Goal: Navigation & Orientation: Understand site structure

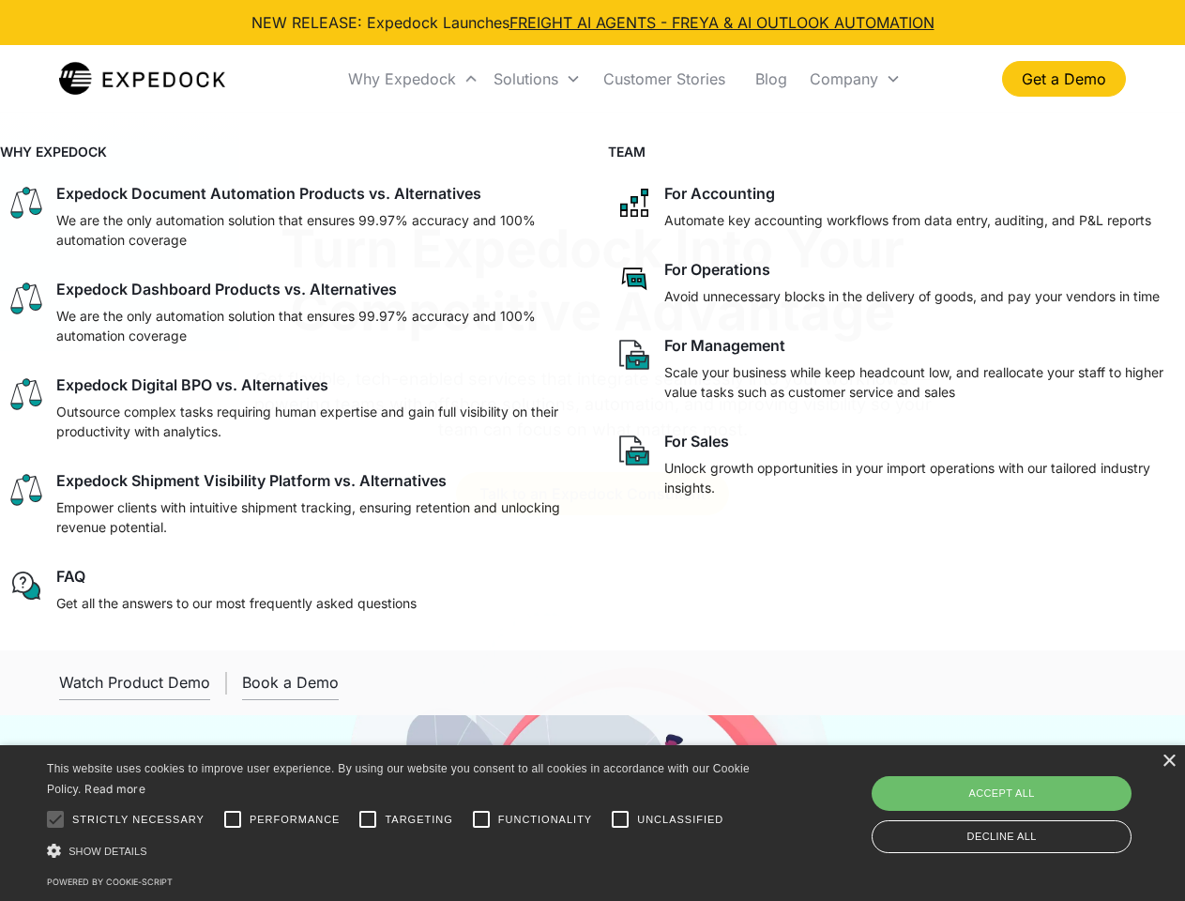
click at [414, 79] on div "Why Expedock" at bounding box center [402, 78] width 108 height 19
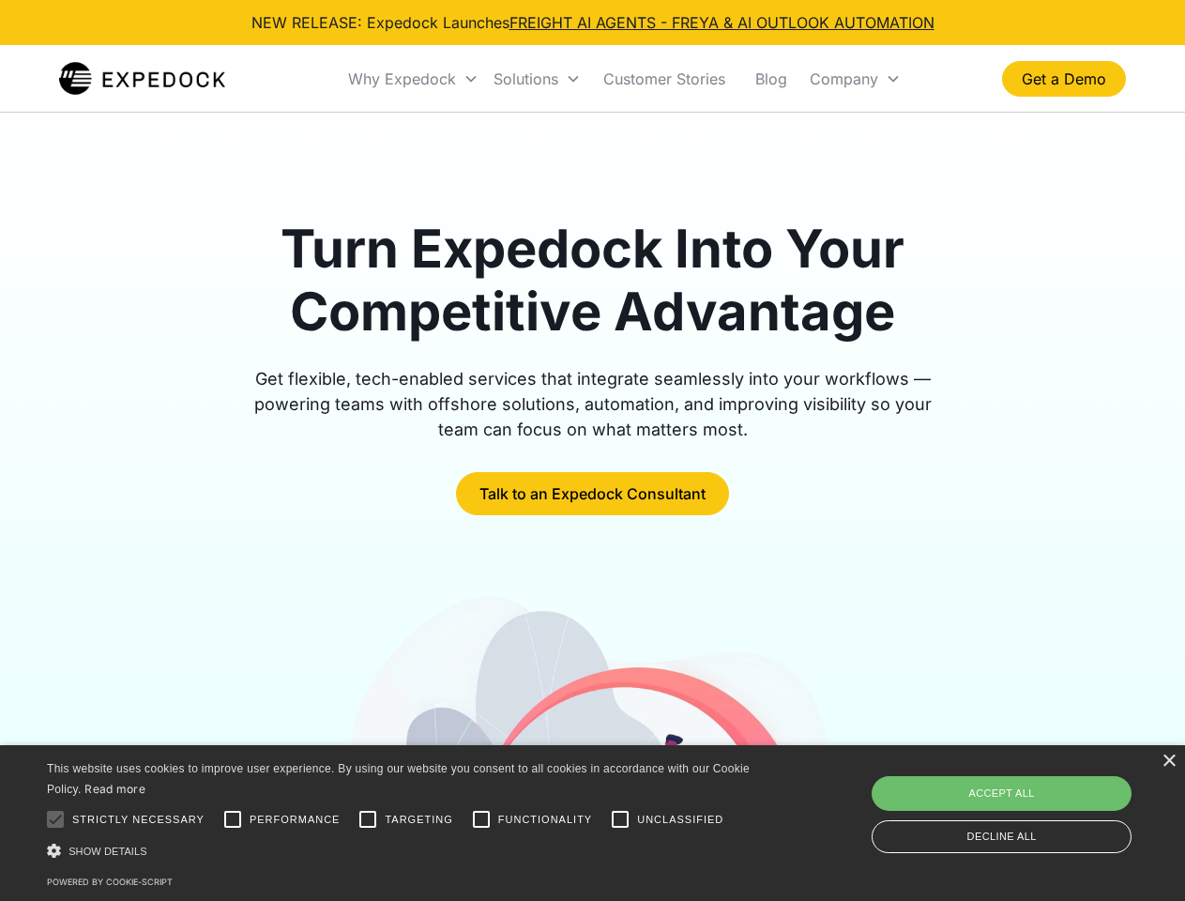
click at [537, 79] on div "Solutions" at bounding box center [525, 78] width 65 height 19
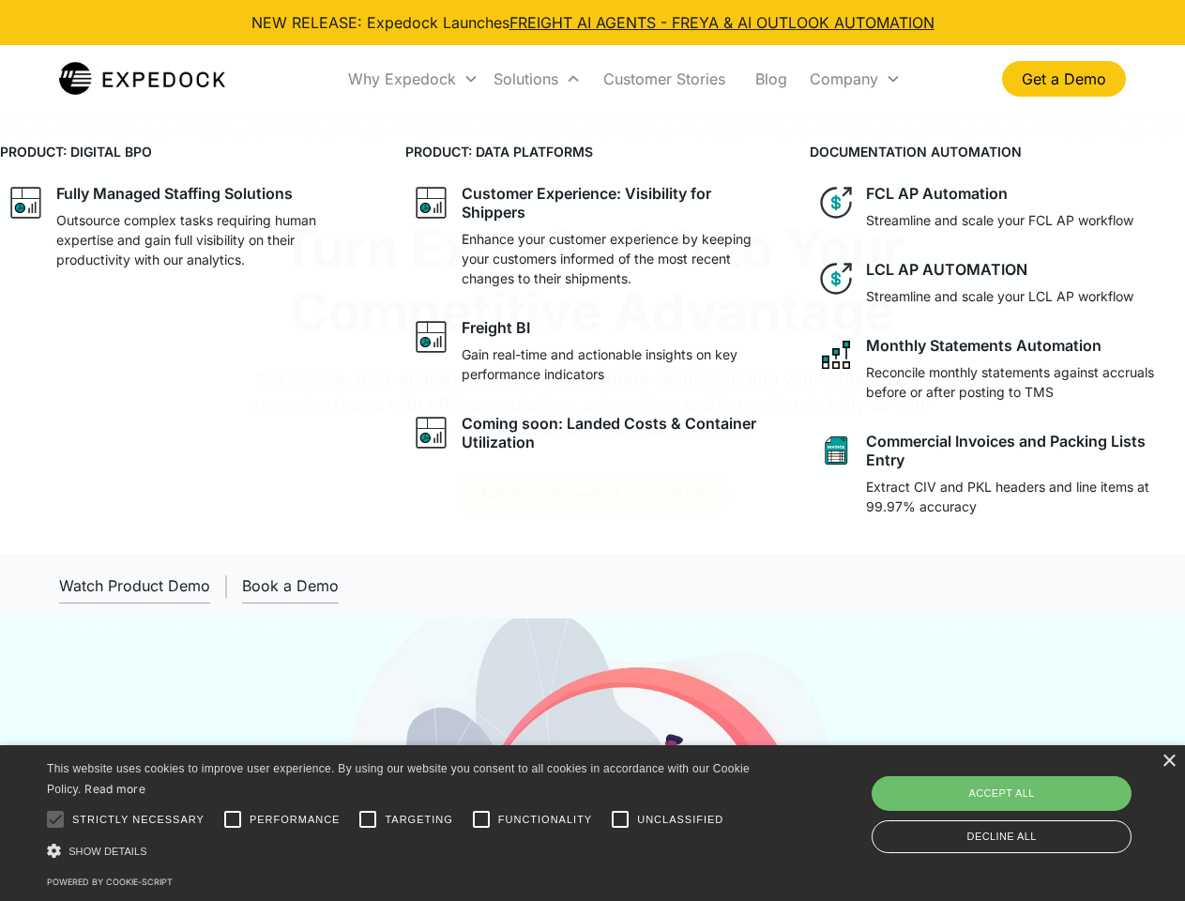
click at [855, 79] on div "Company" at bounding box center [844, 78] width 68 height 19
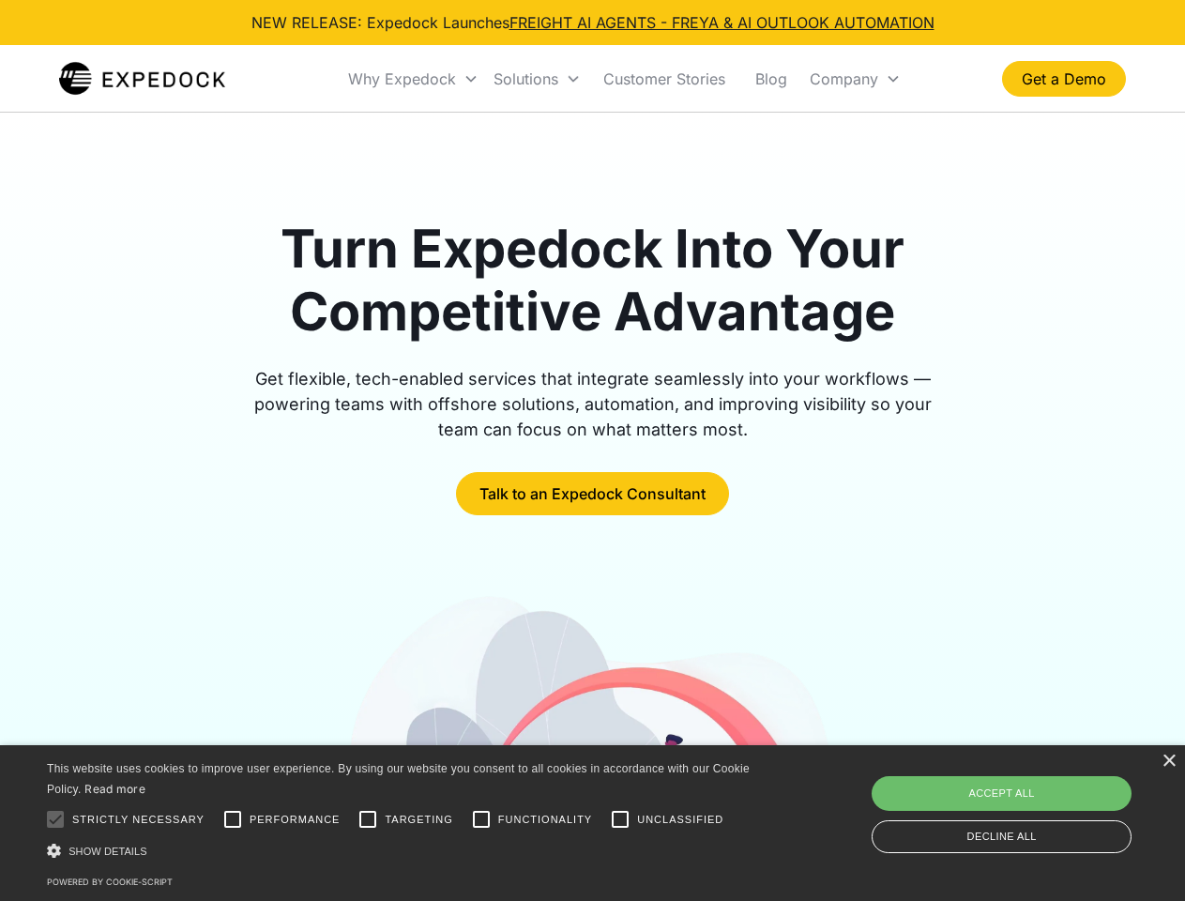
click at [55, 819] on div at bounding box center [56, 819] width 38 height 38
click at [233, 819] on input "Performance" at bounding box center [233, 819] width 38 height 38
checkbox input "true"
click at [368, 819] on input "Targeting" at bounding box center [368, 819] width 38 height 38
checkbox input "true"
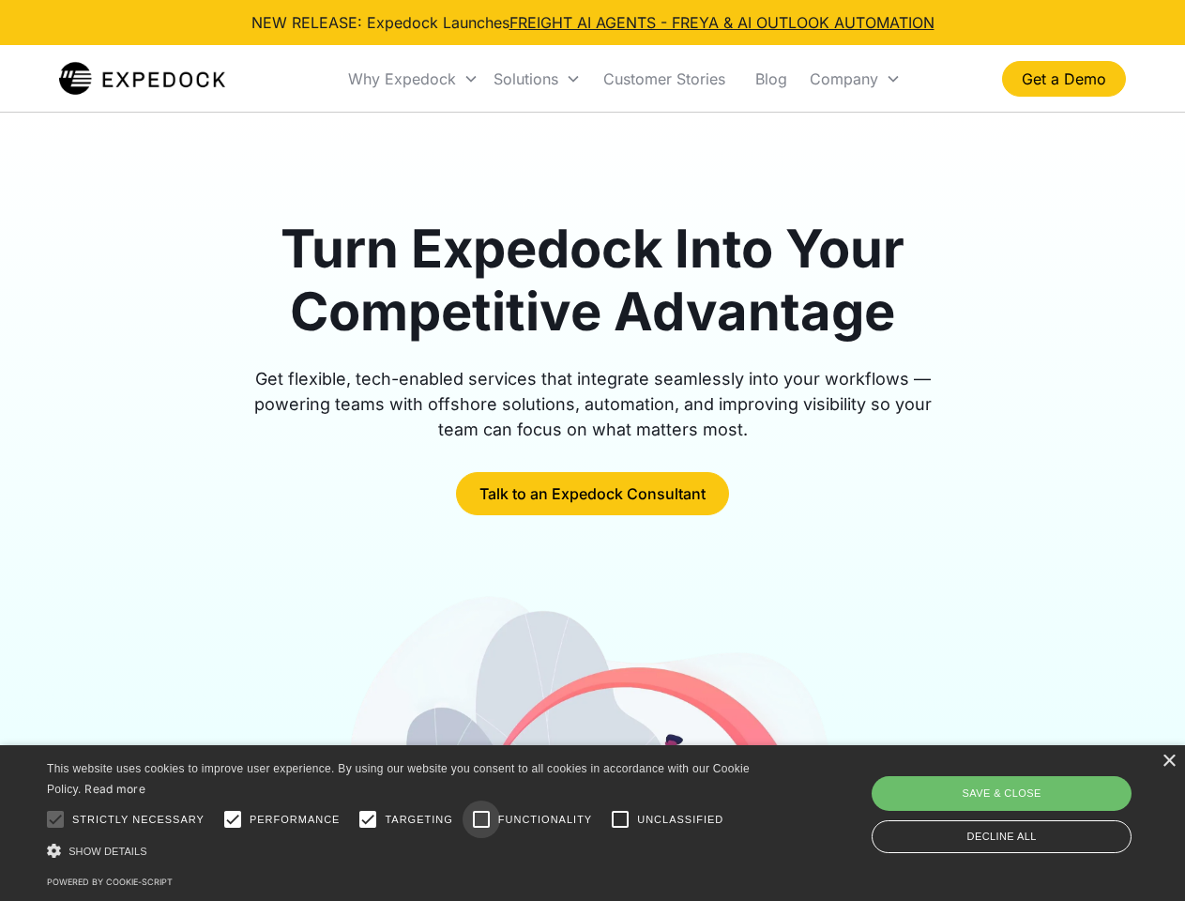
click at [481, 819] on input "Functionality" at bounding box center [482, 819] width 38 height 38
checkbox input "true"
click at [620, 819] on input "Unclassified" at bounding box center [620, 819] width 38 height 38
checkbox input "true"
click at [402, 850] on div "Show details Hide details" at bounding box center [401, 851] width 709 height 20
